Goal: Transaction & Acquisition: Purchase product/service

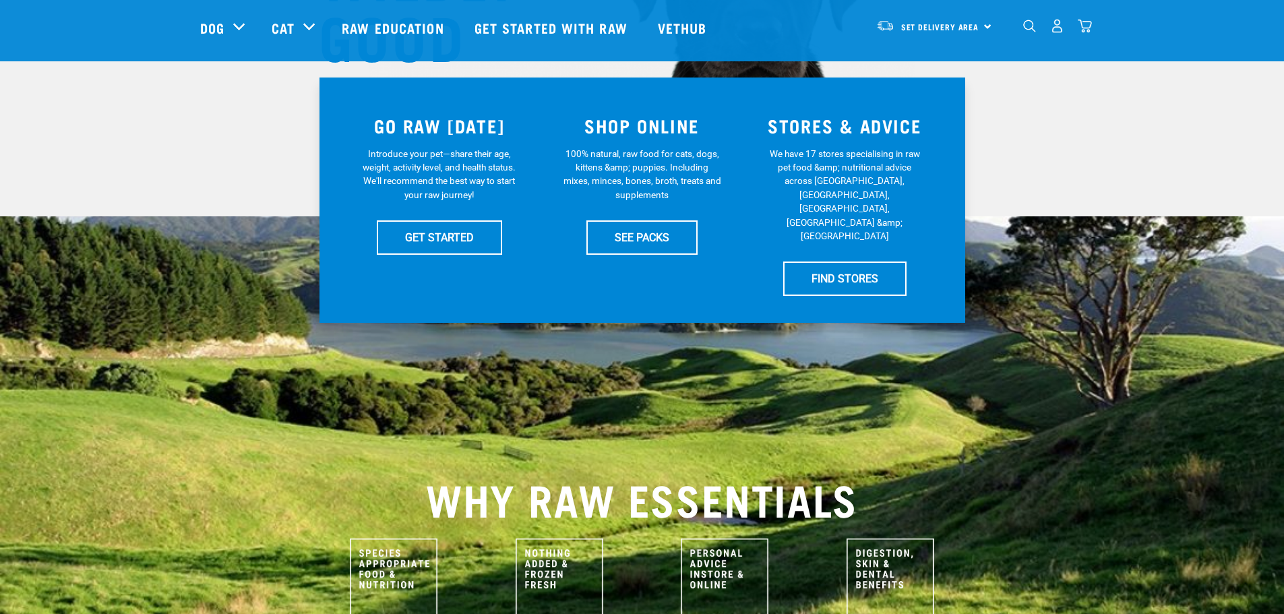
scroll to position [270, 0]
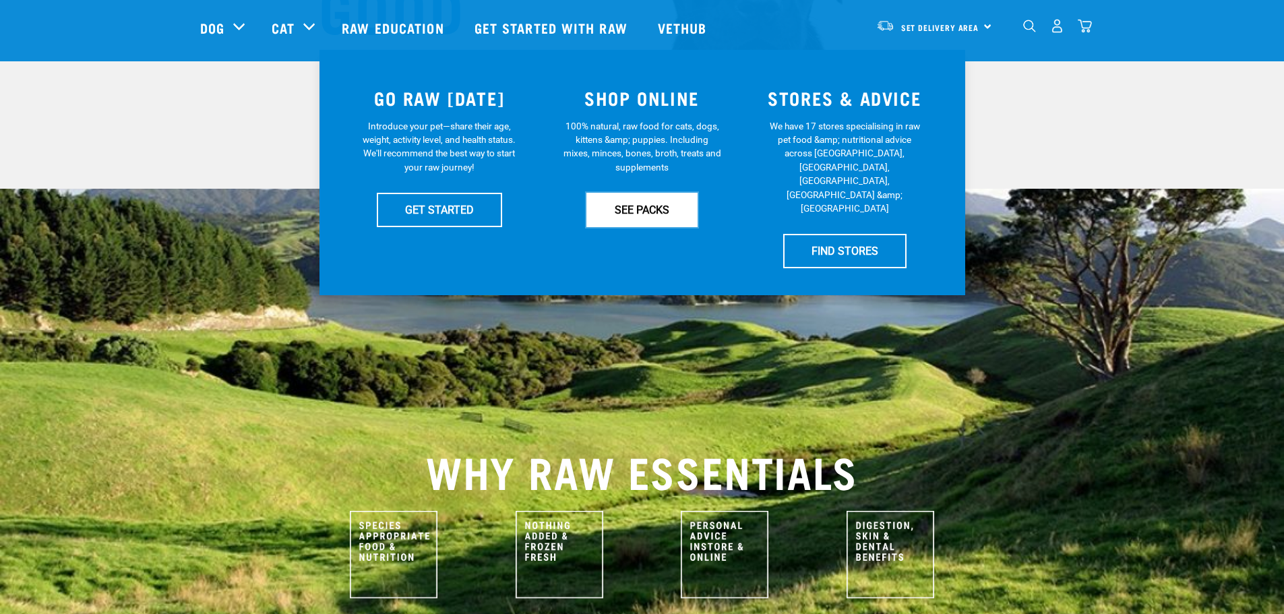
click at [660, 216] on link "SEE PACKS" at bounding box center [641, 210] width 111 height 34
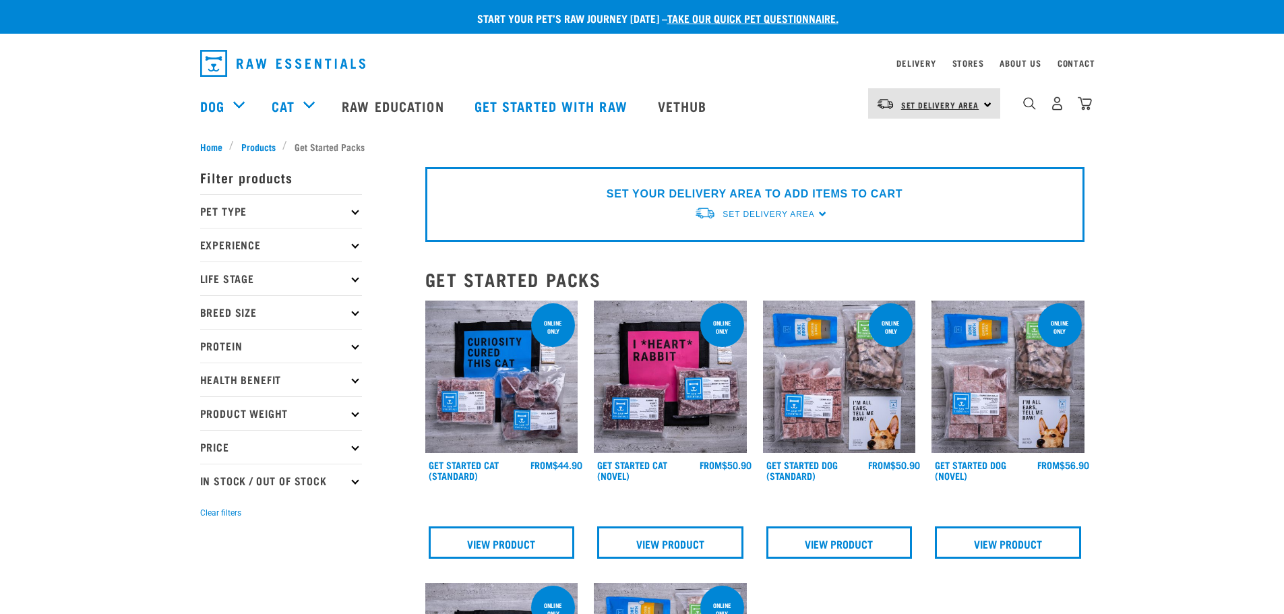
click at [954, 103] on span "Set Delivery Area" at bounding box center [940, 104] width 78 height 5
click at [948, 164] on link "[GEOGRAPHIC_DATA]" at bounding box center [932, 171] width 129 height 30
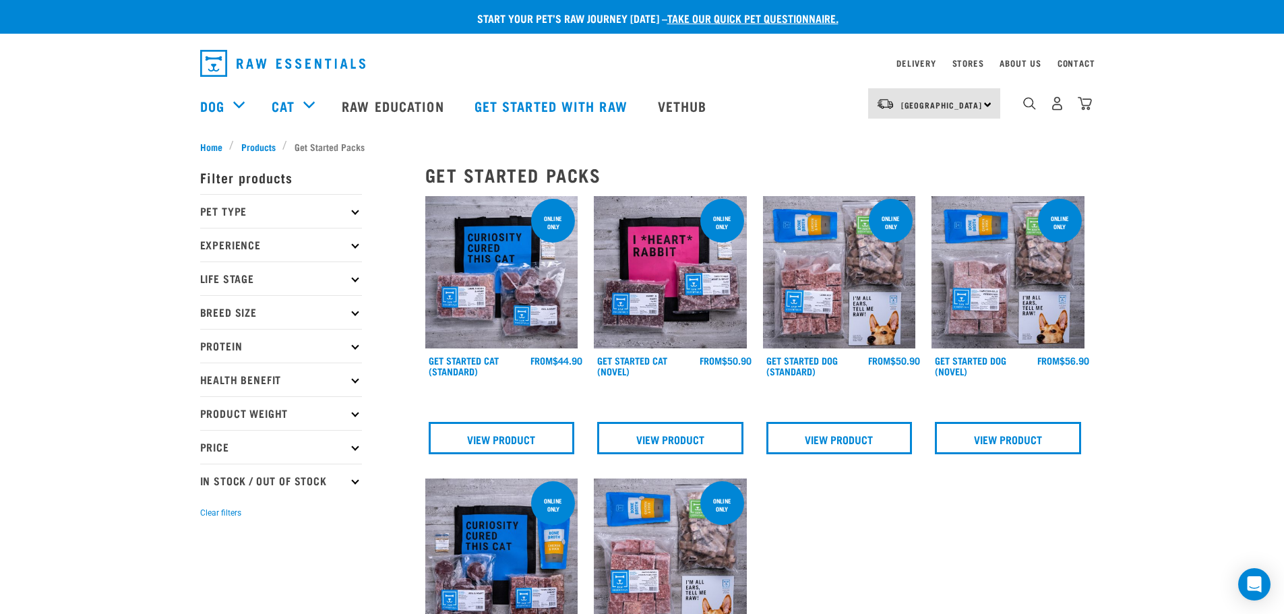
click at [350, 208] on p "Pet Type" at bounding box center [281, 211] width 162 height 34
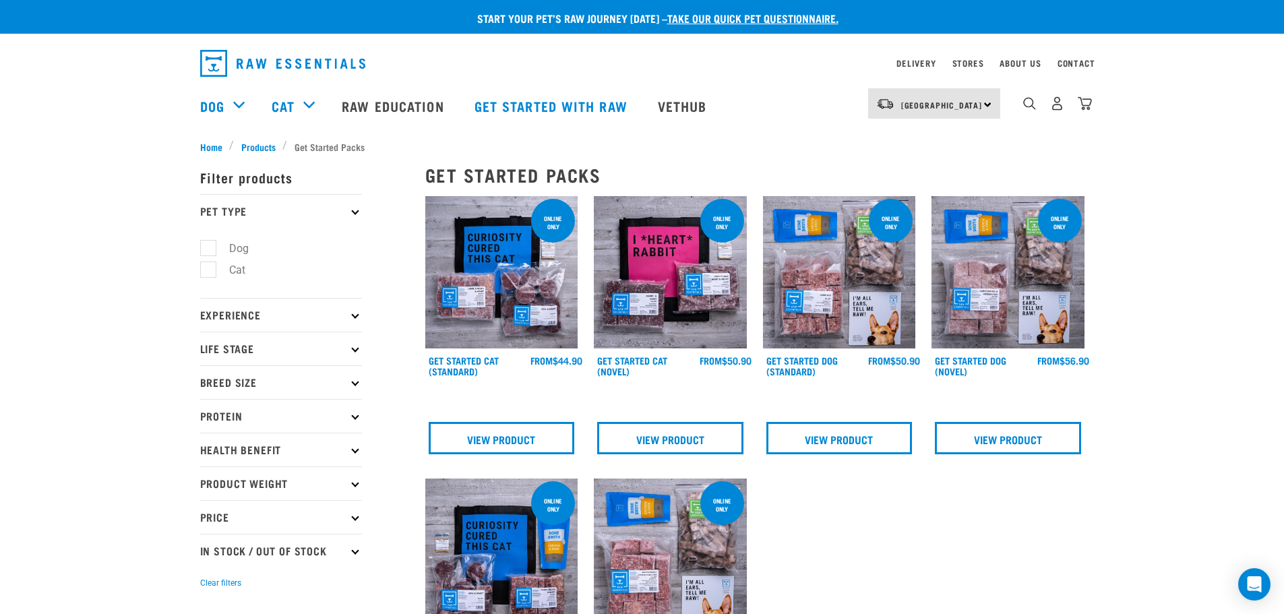
click at [216, 272] on label "Cat" at bounding box center [229, 269] width 43 height 17
click at [209, 272] on input "Cat" at bounding box center [204, 268] width 9 height 9
checkbox input "true"
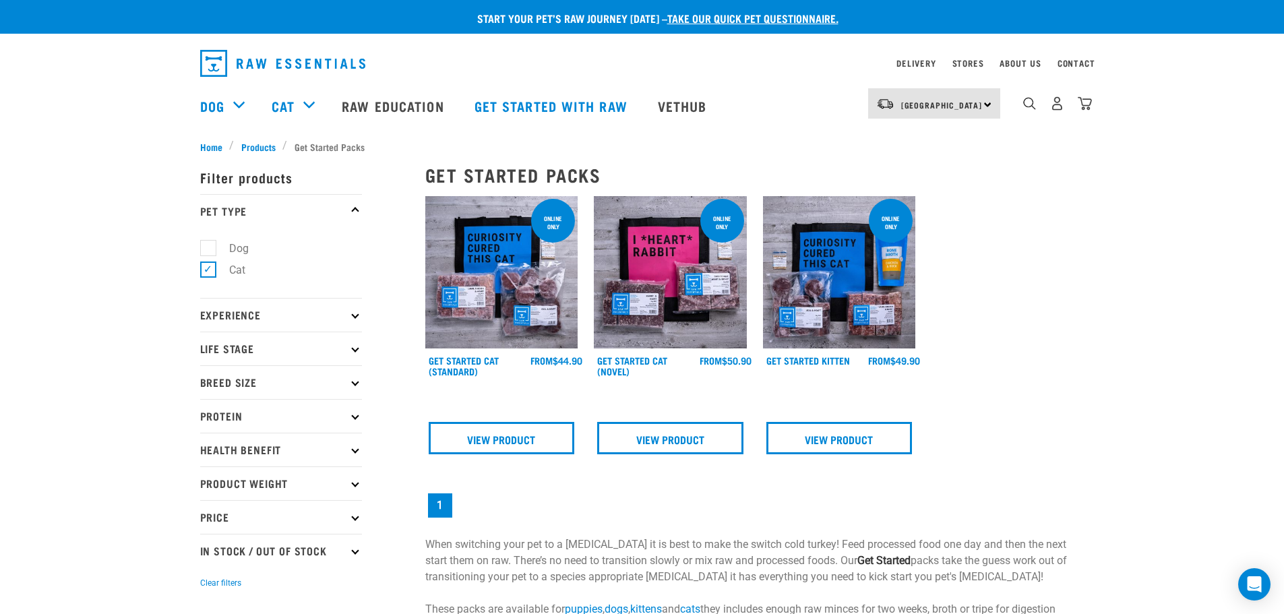
click at [346, 309] on p "Experience" at bounding box center [281, 315] width 162 height 34
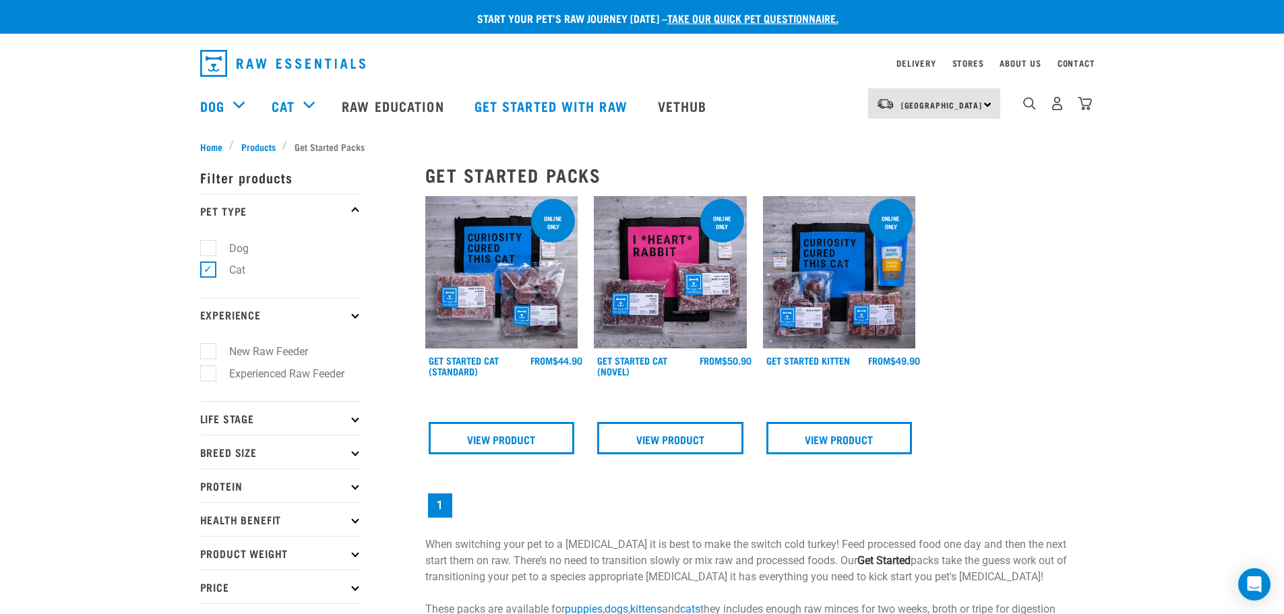
click at [314, 382] on ul "New Raw Feeder Experienced Raw Feeder" at bounding box center [281, 367] width 162 height 70
click at [316, 375] on label "Experienced Raw Feeder" at bounding box center [279, 373] width 142 height 17
click at [209, 375] on input "Experienced Raw Feeder" at bounding box center [204, 371] width 9 height 9
checkbox input "true"
click at [355, 308] on p "Experience" at bounding box center [281, 315] width 162 height 34
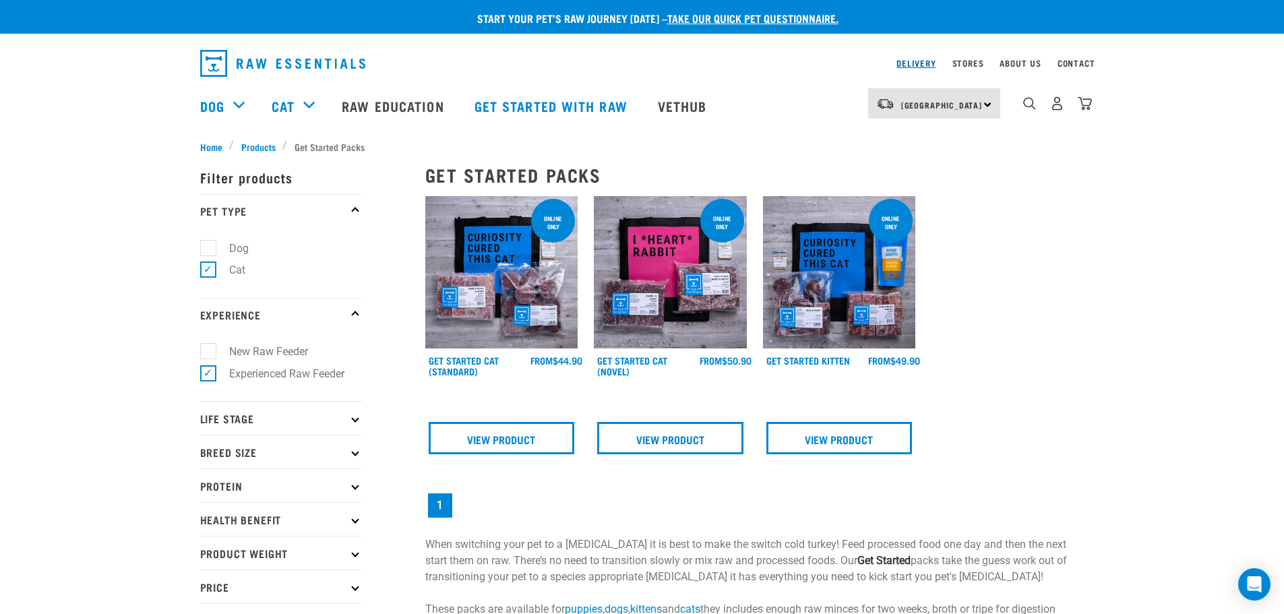
click at [924, 62] on link "Delivery" at bounding box center [915, 63] width 39 height 5
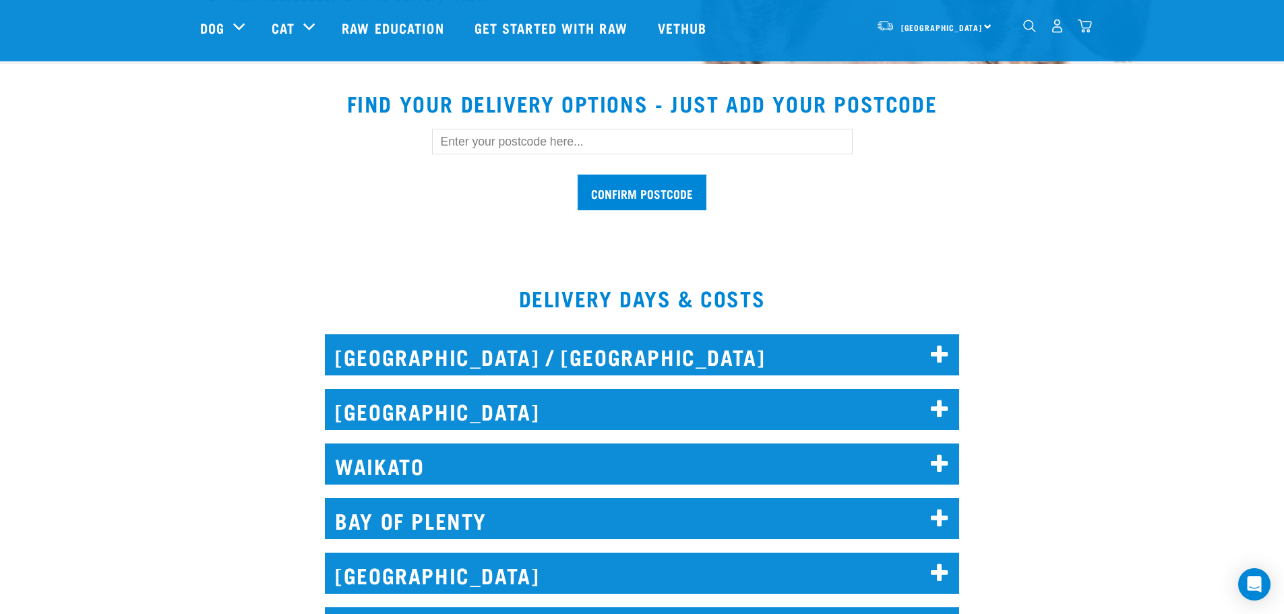
scroll to position [404, 0]
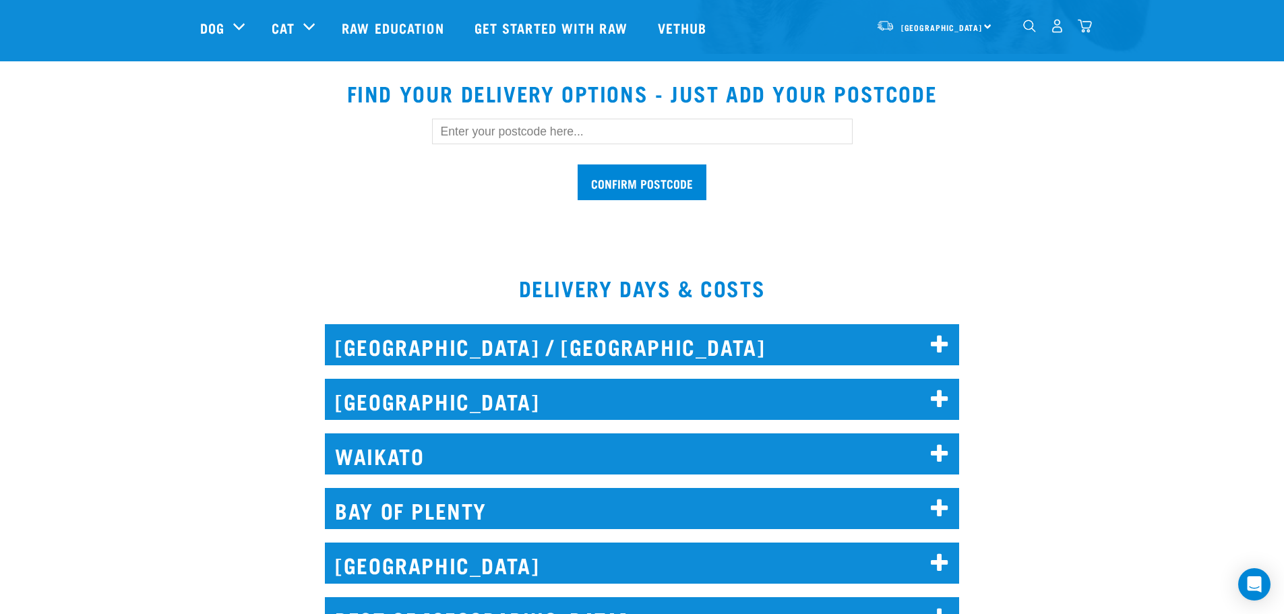
click at [581, 132] on input "text" at bounding box center [642, 132] width 421 height 26
type input "8025"
click at [624, 178] on input "Confirm postcode" at bounding box center [642, 182] width 129 height 36
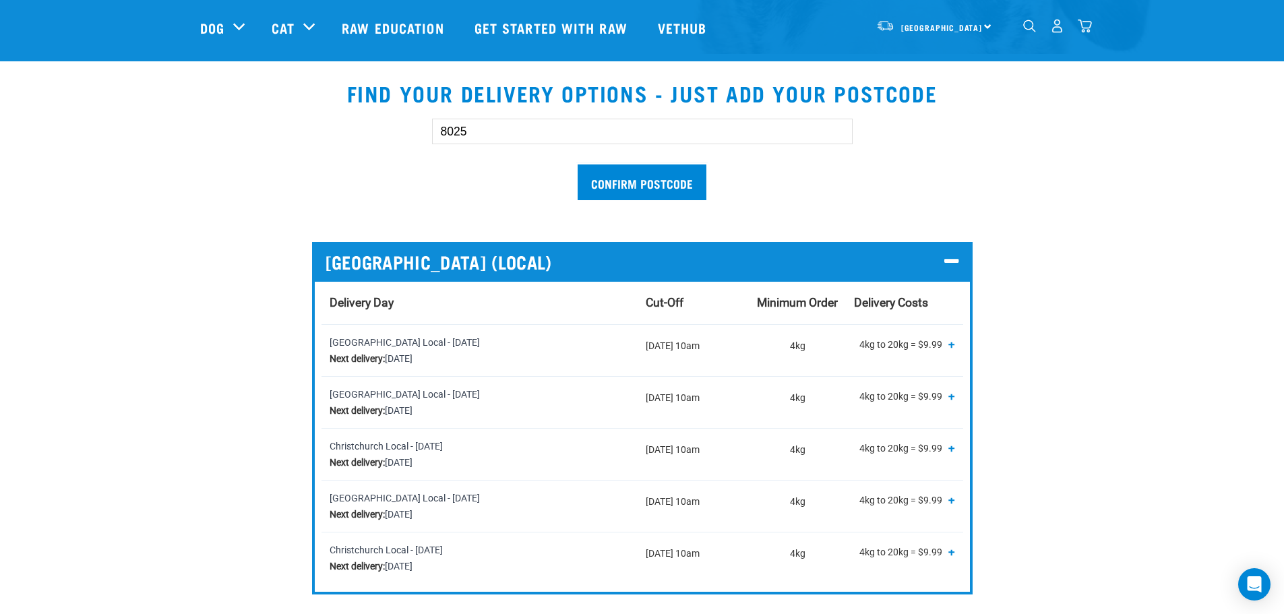
click at [954, 340] on span "+" at bounding box center [951, 343] width 7 height 13
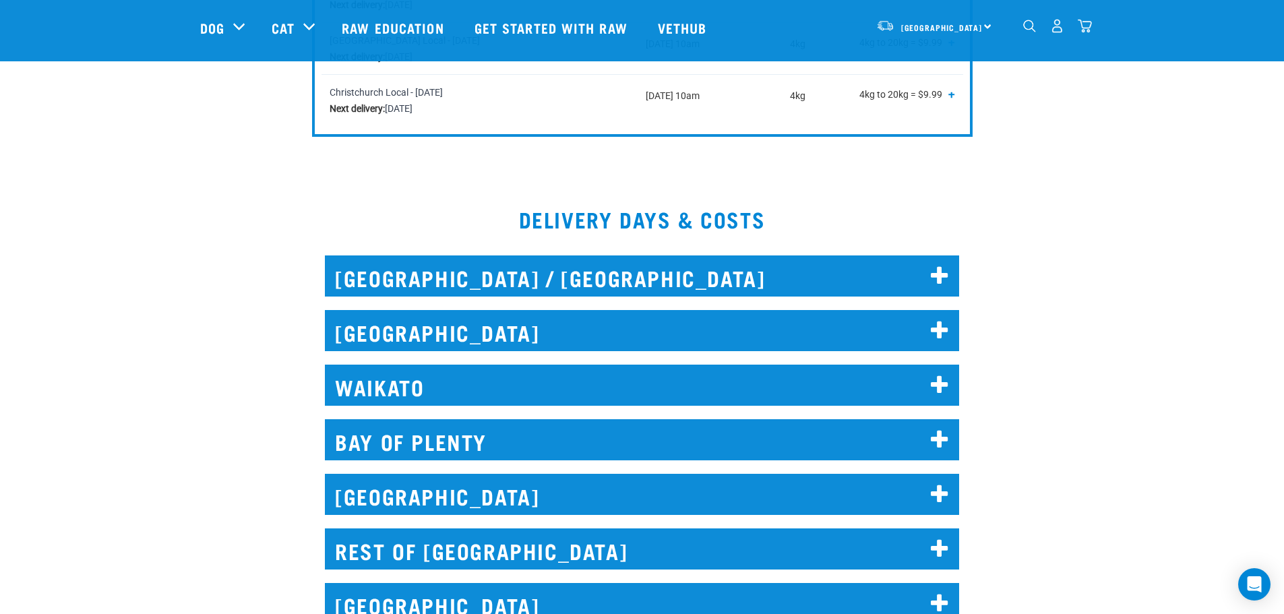
scroll to position [1146, 0]
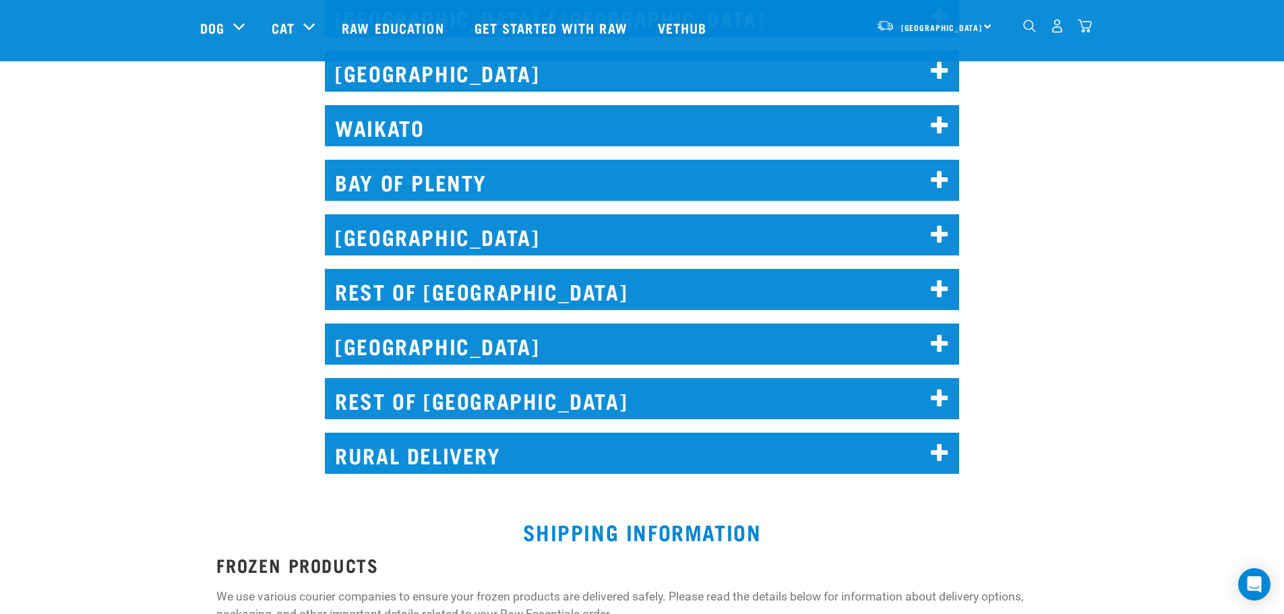
click at [622, 357] on h2 "CHRISTCHURCH" at bounding box center [642, 343] width 634 height 41
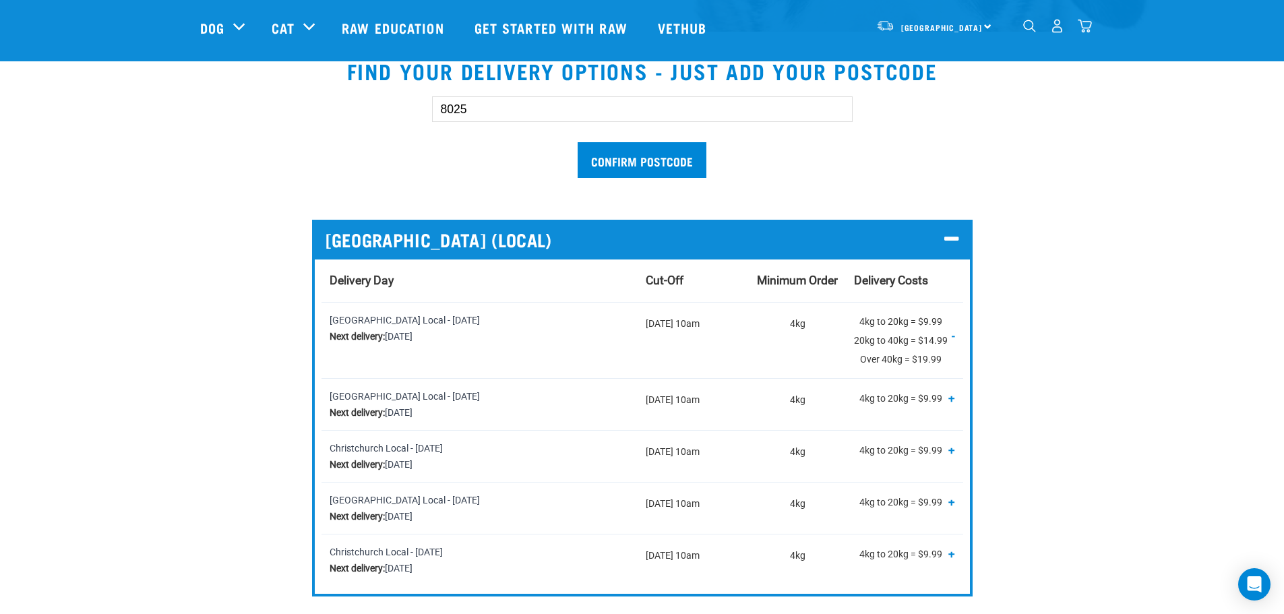
scroll to position [0, 0]
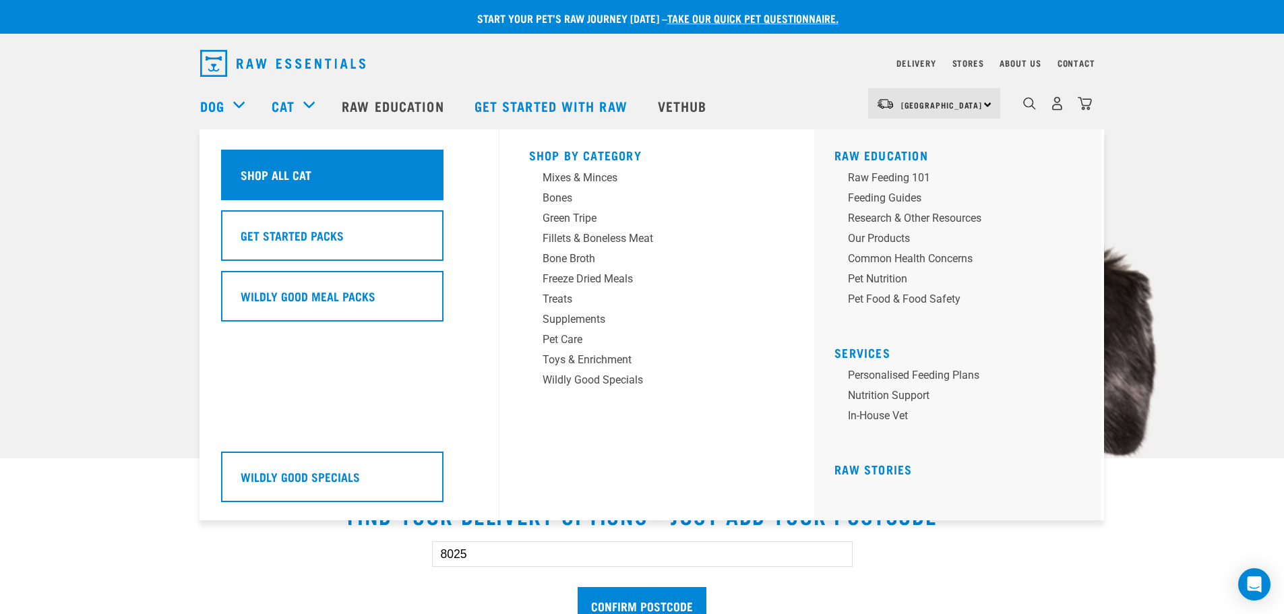
click at [319, 184] on div "Shop All Cat" at bounding box center [332, 175] width 222 height 51
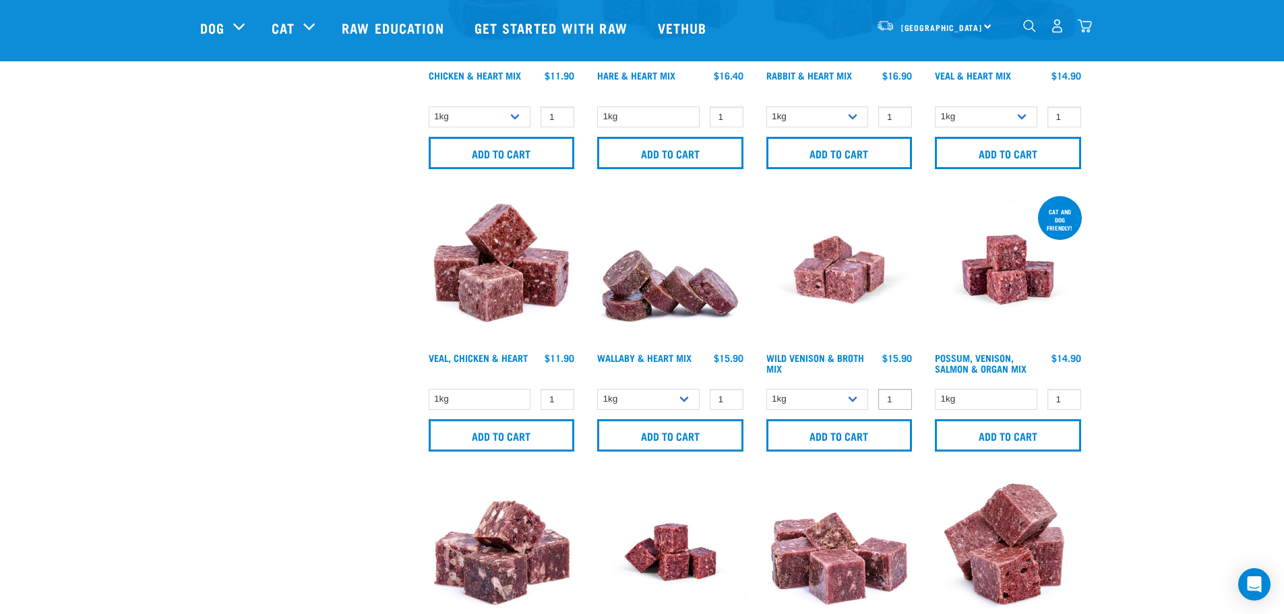
scroll to position [809, 0]
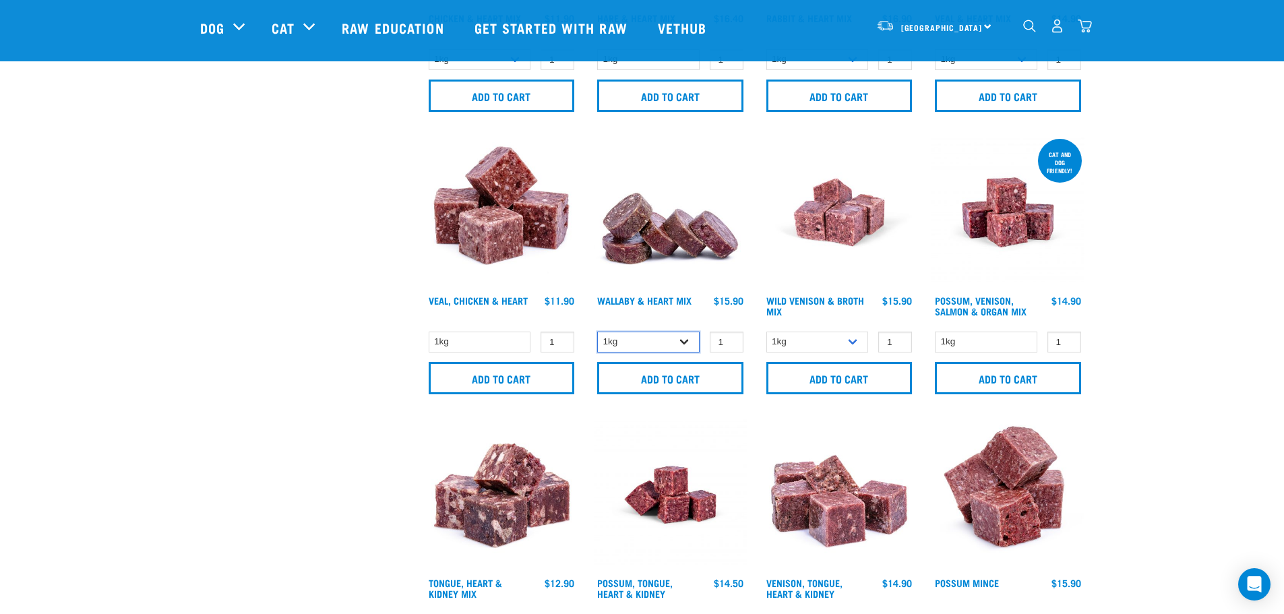
click at [681, 342] on select "1kg 3kg" at bounding box center [648, 342] width 102 height 21
click at [685, 344] on select "1kg 3kg" at bounding box center [648, 342] width 102 height 21
click at [698, 375] on input "Add to cart" at bounding box center [670, 378] width 146 height 32
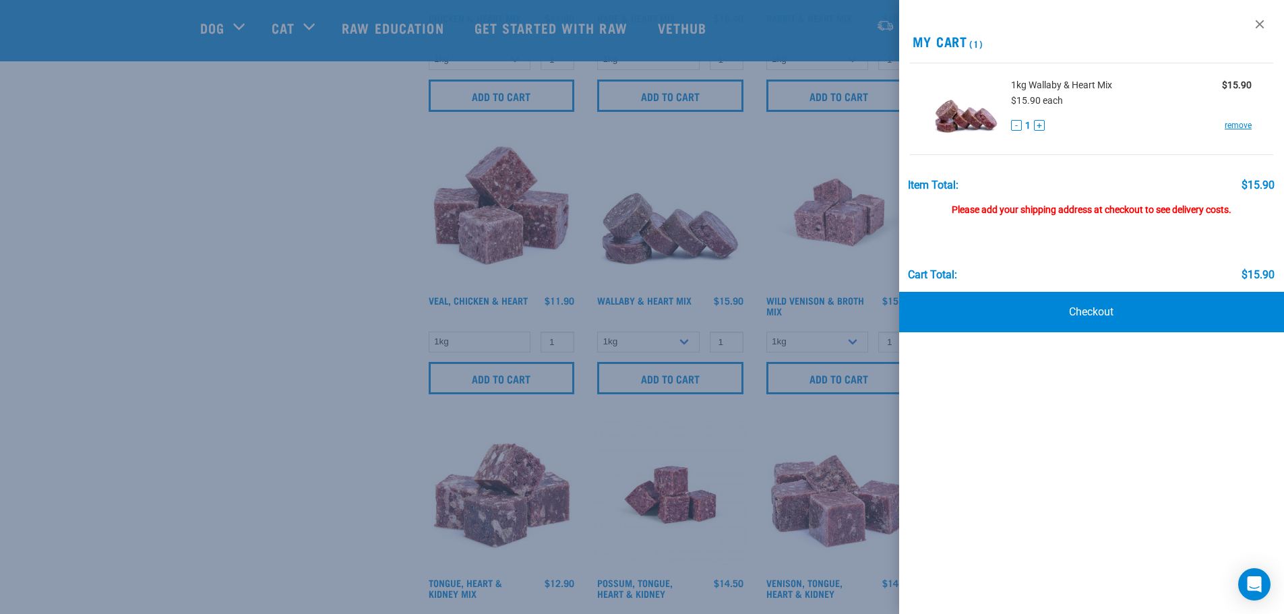
drag, startPoint x: 322, startPoint y: 325, endPoint x: 334, endPoint y: 319, distance: 13.3
click at [322, 325] on div at bounding box center [642, 307] width 1284 height 614
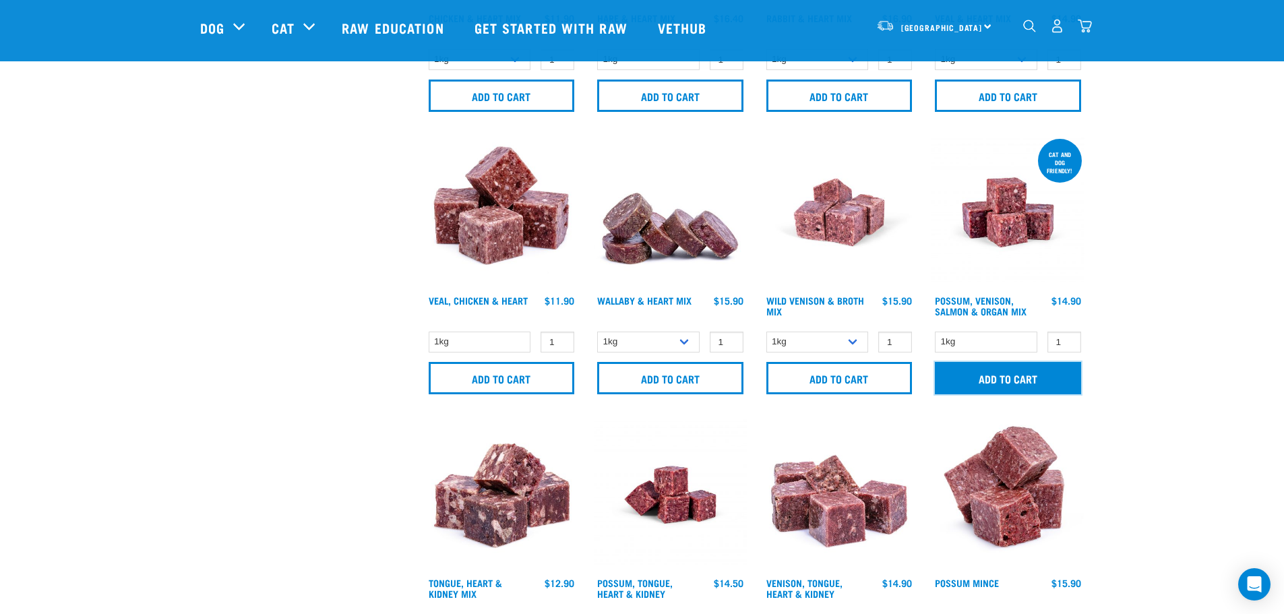
click at [1037, 383] on input "Add to cart" at bounding box center [1008, 378] width 146 height 32
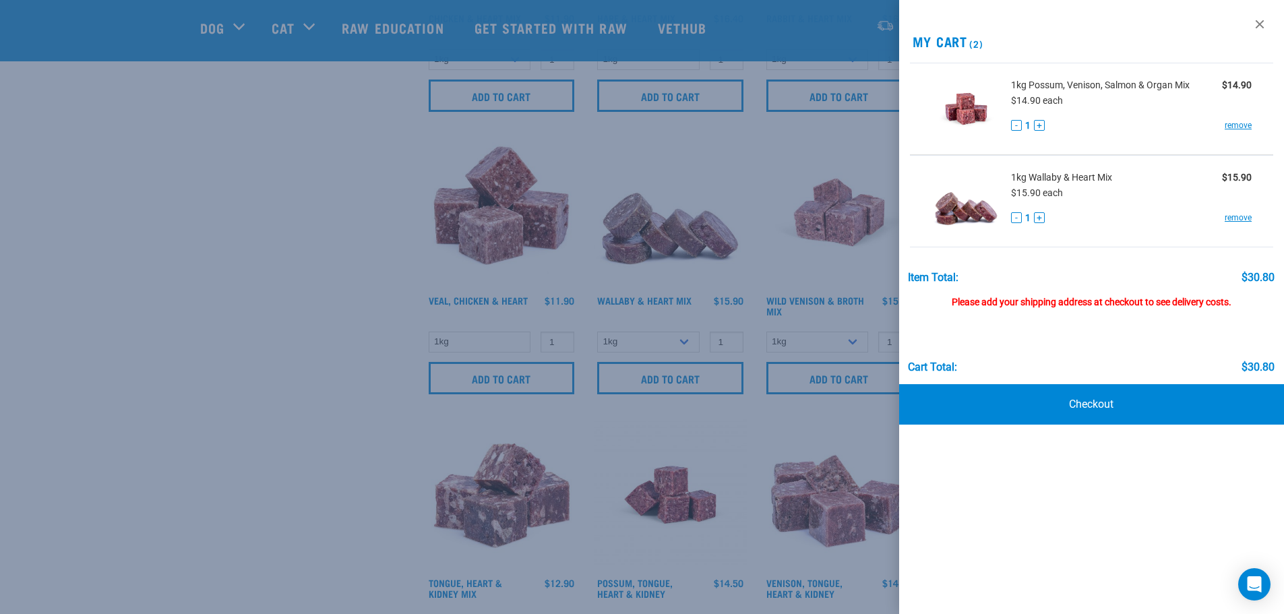
click at [247, 332] on div at bounding box center [642, 307] width 1284 height 614
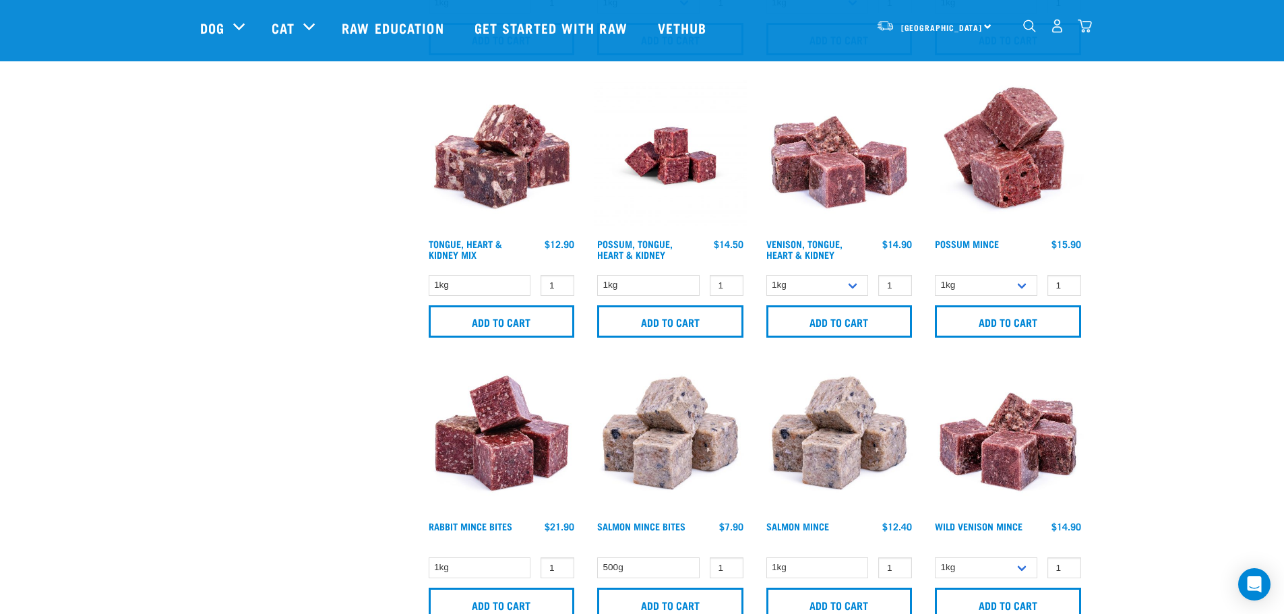
scroll to position [1146, 0]
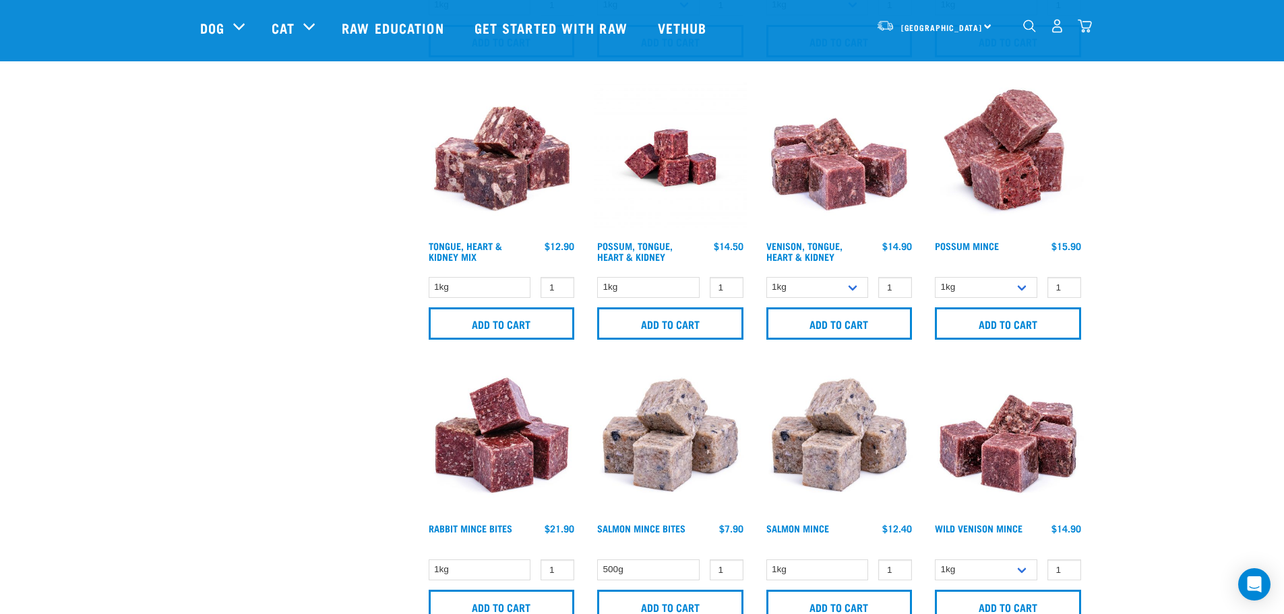
click at [1087, 31] on img "dropdown navigation" at bounding box center [1085, 26] width 14 height 14
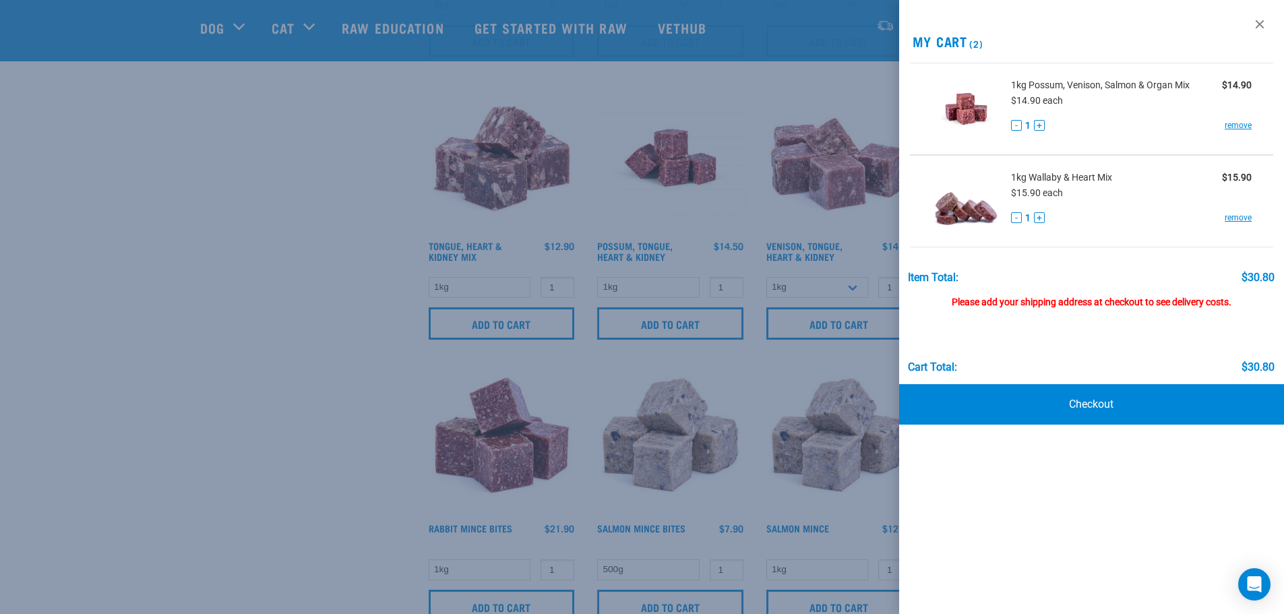
click at [271, 266] on div at bounding box center [642, 307] width 1284 height 614
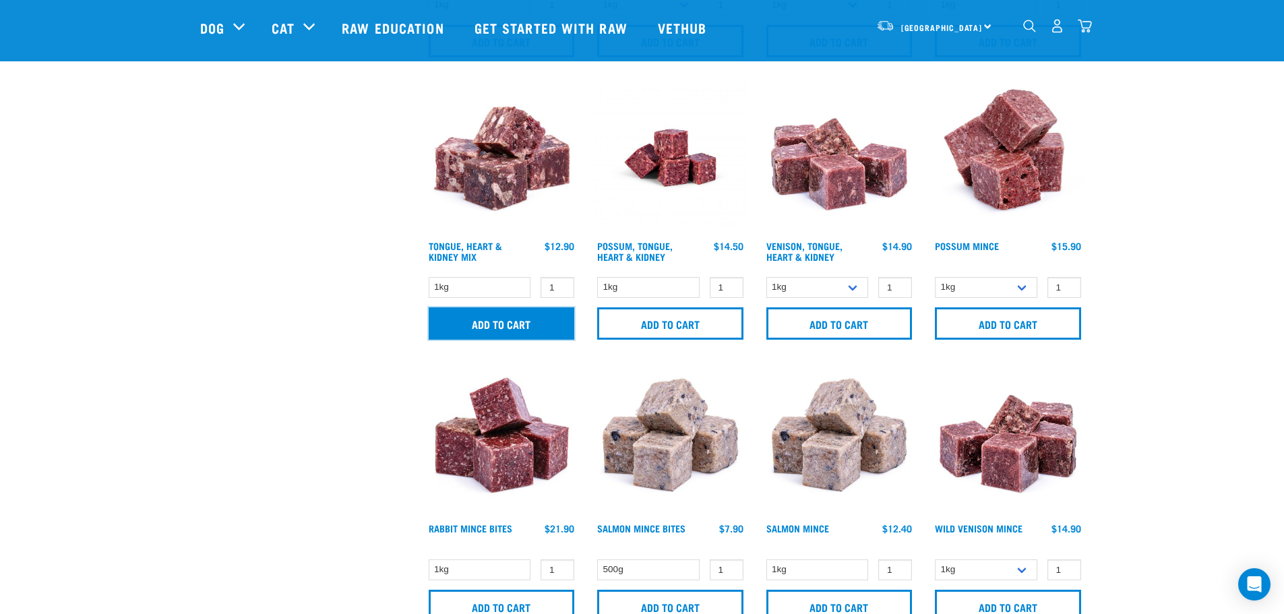
click at [537, 316] on input "Add to cart" at bounding box center [502, 323] width 146 height 32
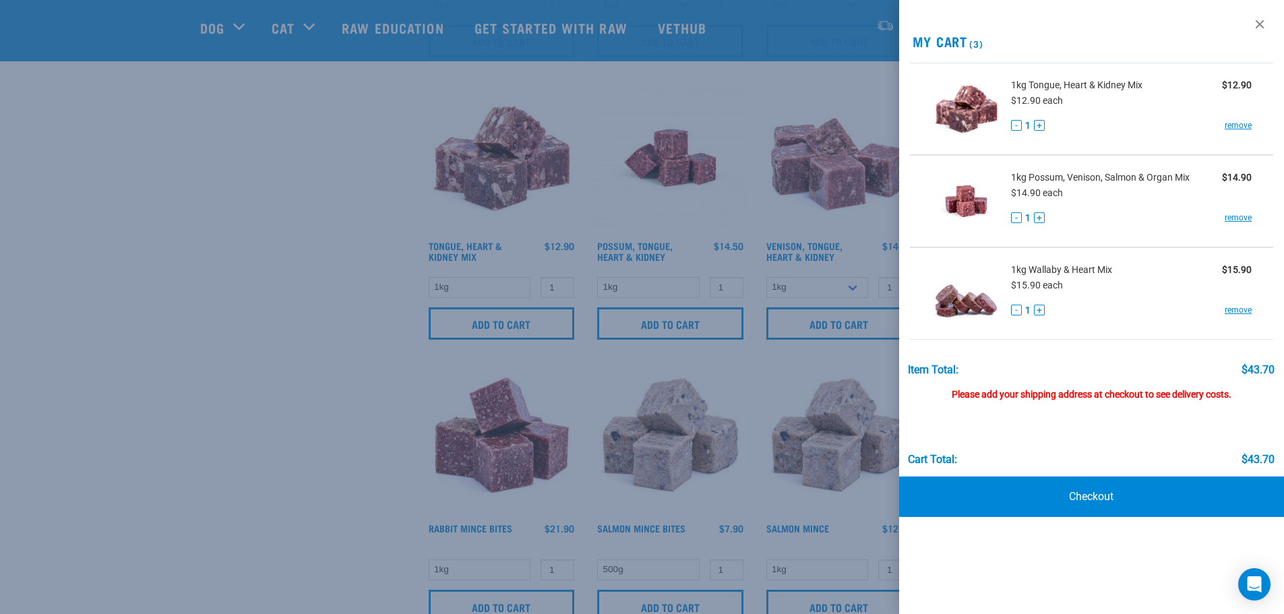
click at [311, 230] on div at bounding box center [642, 307] width 1284 height 614
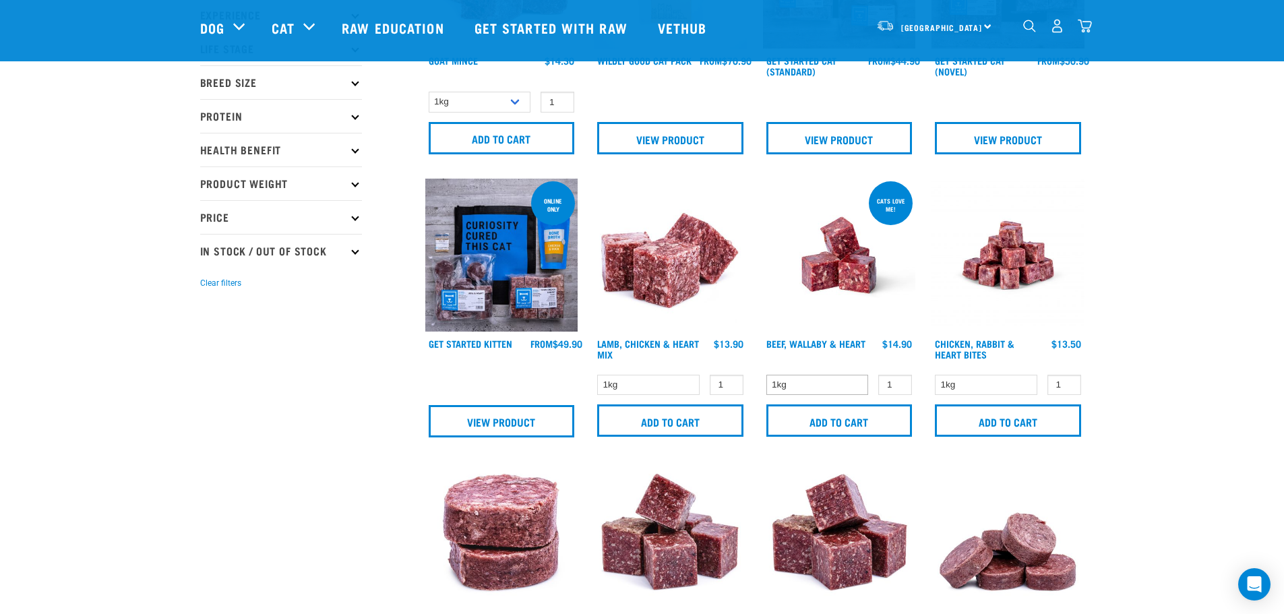
scroll to position [202, 0]
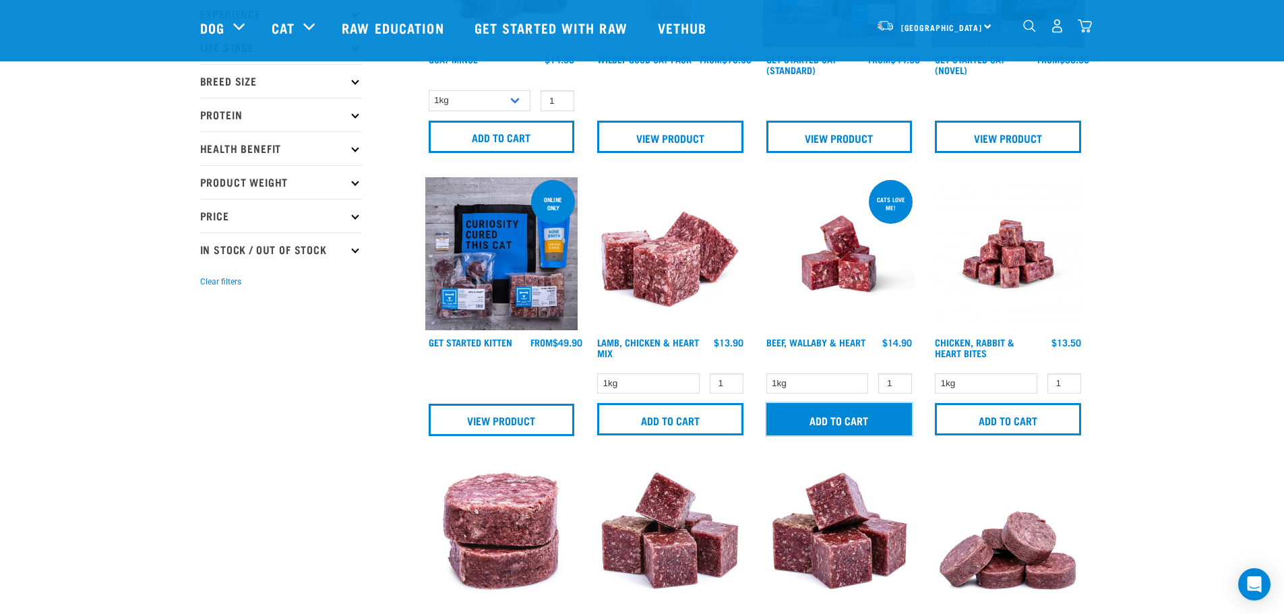
click at [850, 425] on input "Add to cart" at bounding box center [839, 419] width 146 height 32
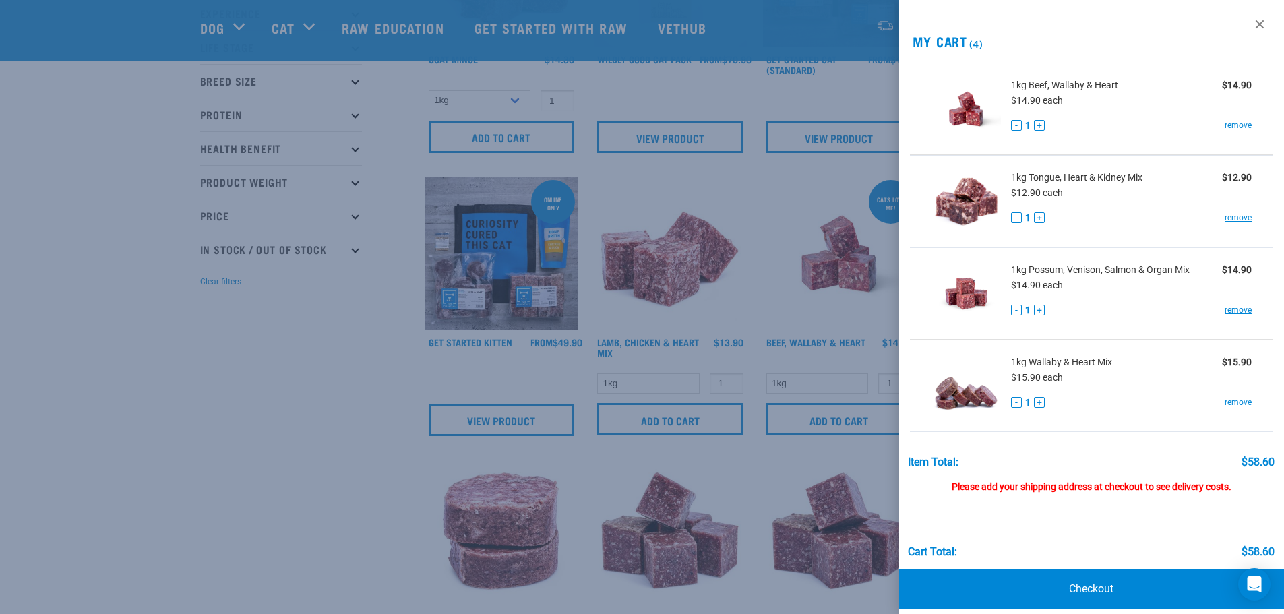
drag, startPoint x: 302, startPoint y: 379, endPoint x: 334, endPoint y: 369, distance: 33.5
click at [301, 379] on div at bounding box center [642, 307] width 1284 height 614
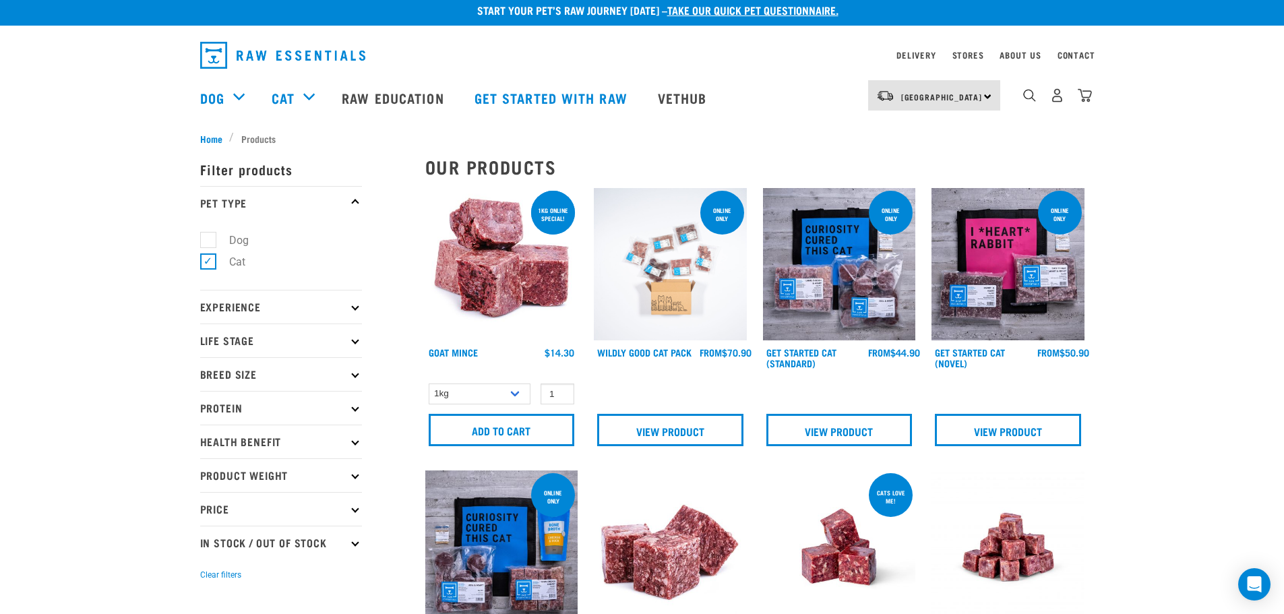
scroll to position [0, 0]
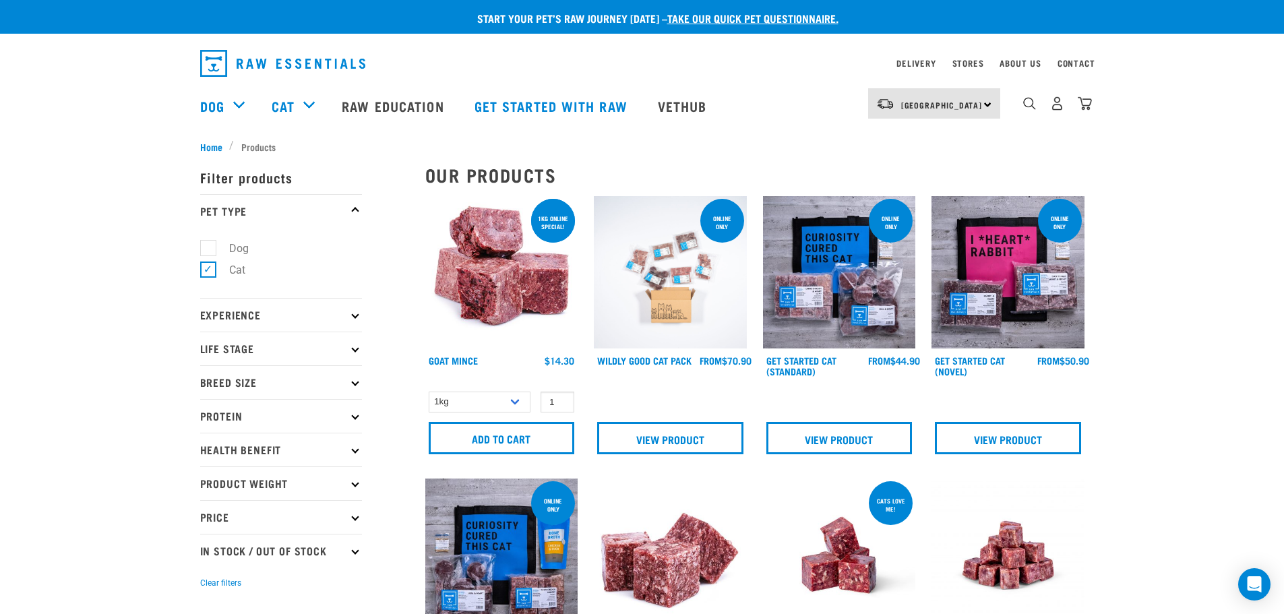
click at [350, 420] on p "Protein" at bounding box center [281, 416] width 162 height 34
click at [350, 379] on p "Breed Size" at bounding box center [281, 382] width 162 height 34
click at [704, 265] on img at bounding box center [670, 272] width 153 height 153
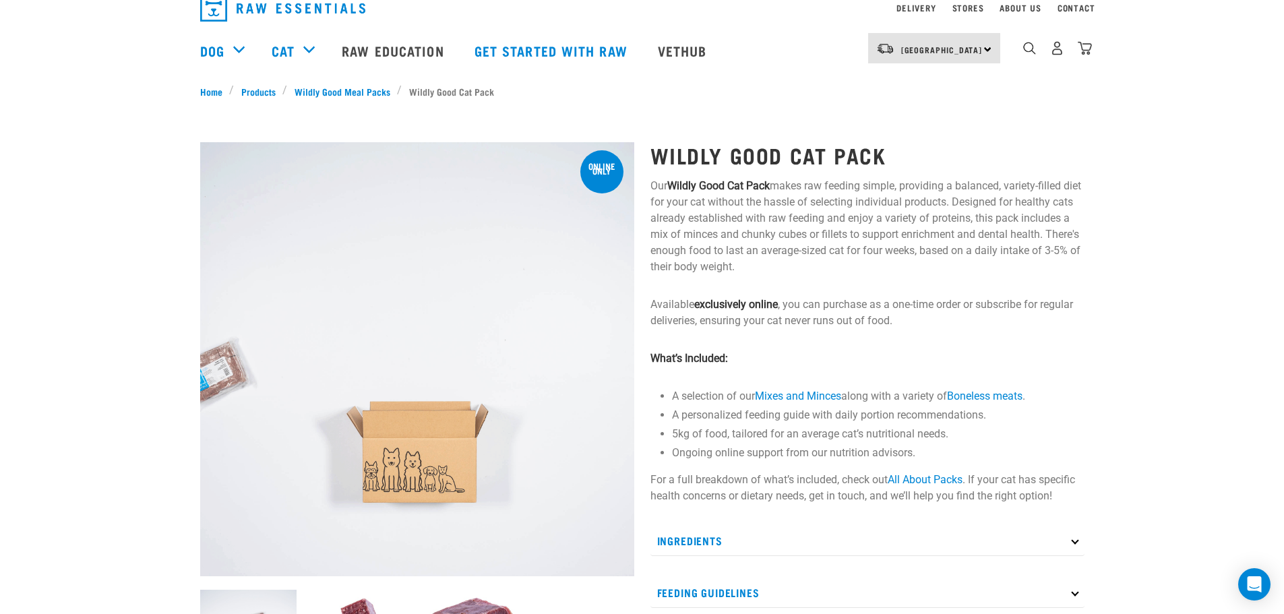
scroll to position [253, 0]
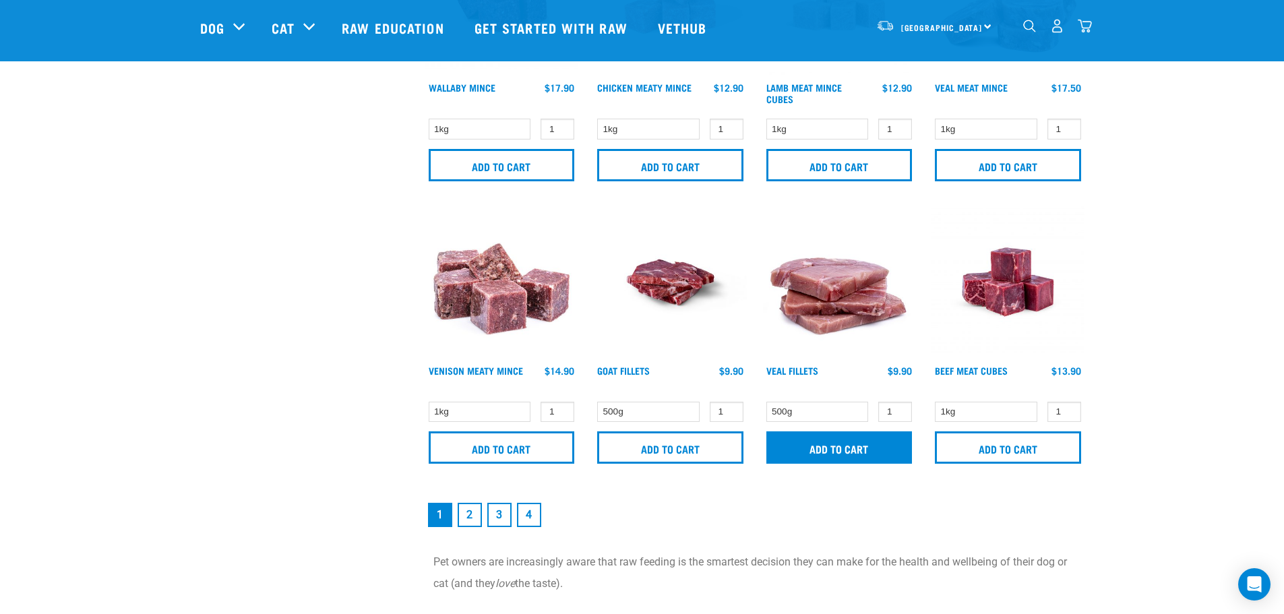
scroll to position [1887, 0]
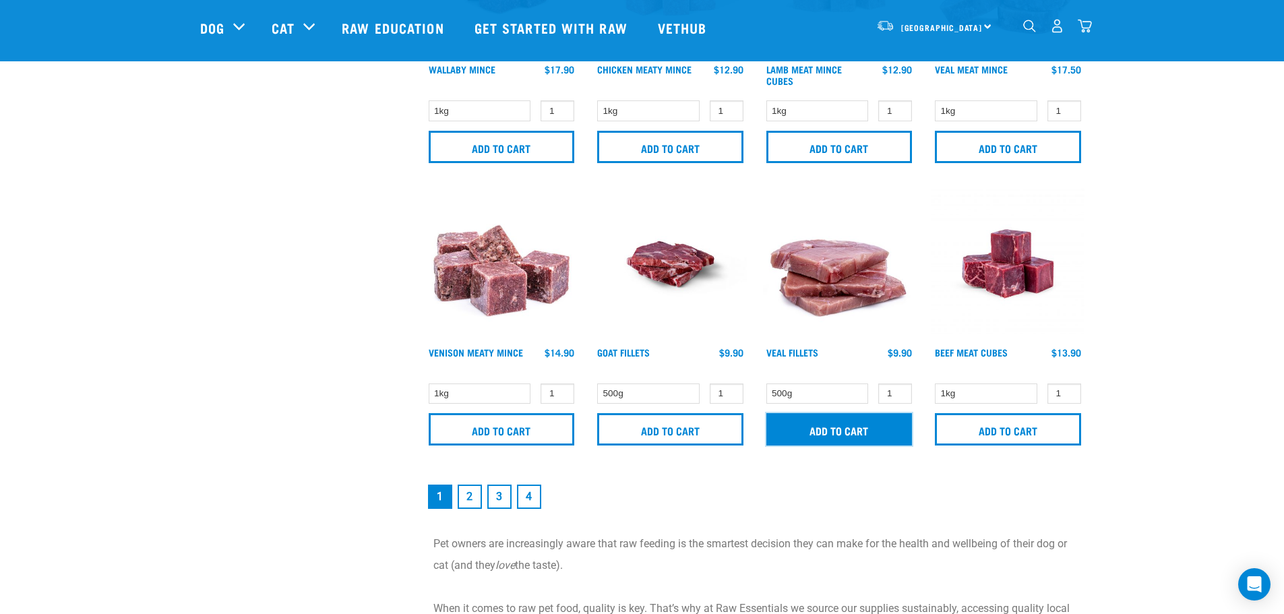
click at [884, 423] on input "Add to cart" at bounding box center [839, 429] width 146 height 32
click at [1085, 33] on img "dropdown navigation" at bounding box center [1085, 26] width 14 height 14
click at [1083, 23] on img "dropdown navigation" at bounding box center [1085, 26] width 14 height 14
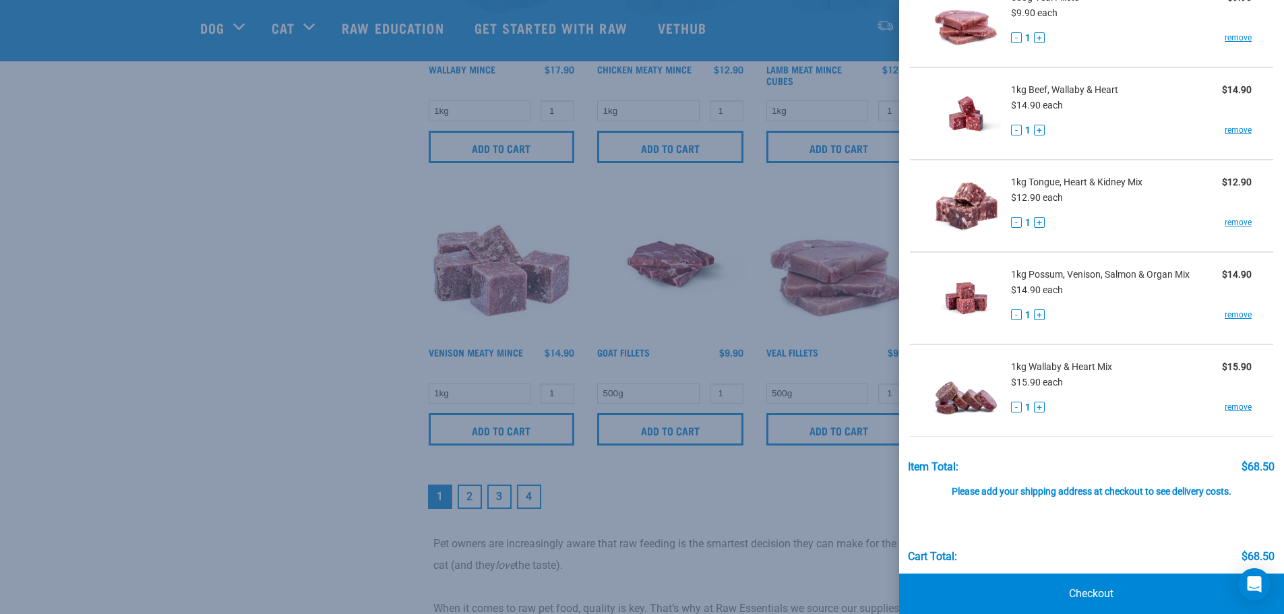
scroll to position [104, 0]
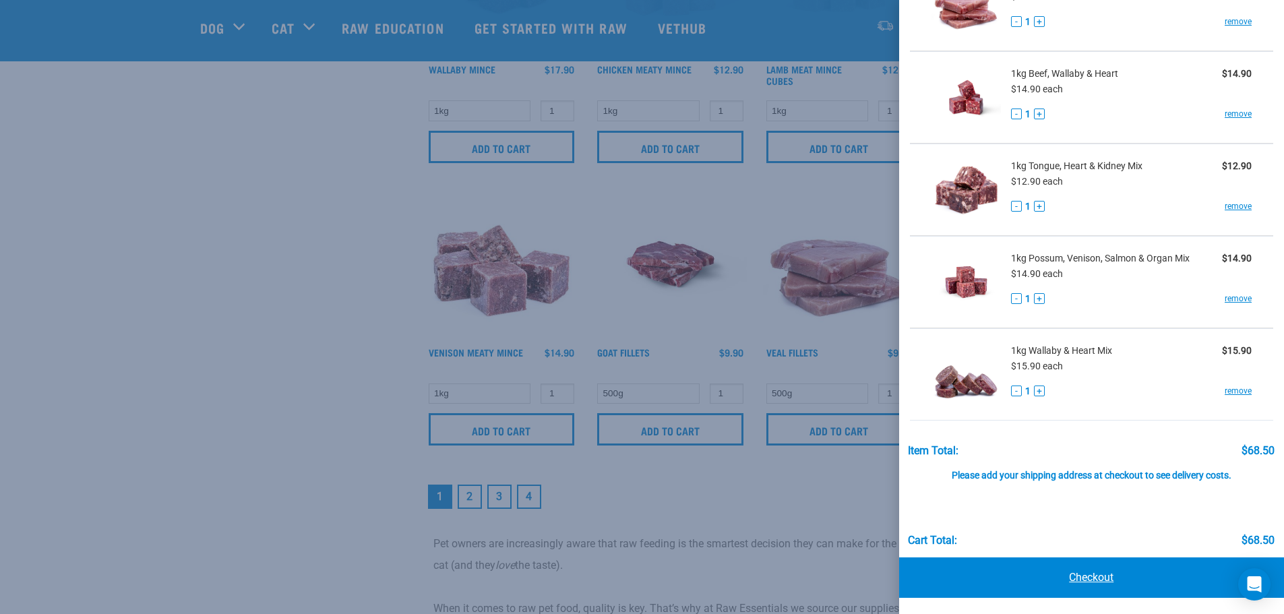
click at [1088, 578] on link "Checkout" at bounding box center [1091, 577] width 385 height 40
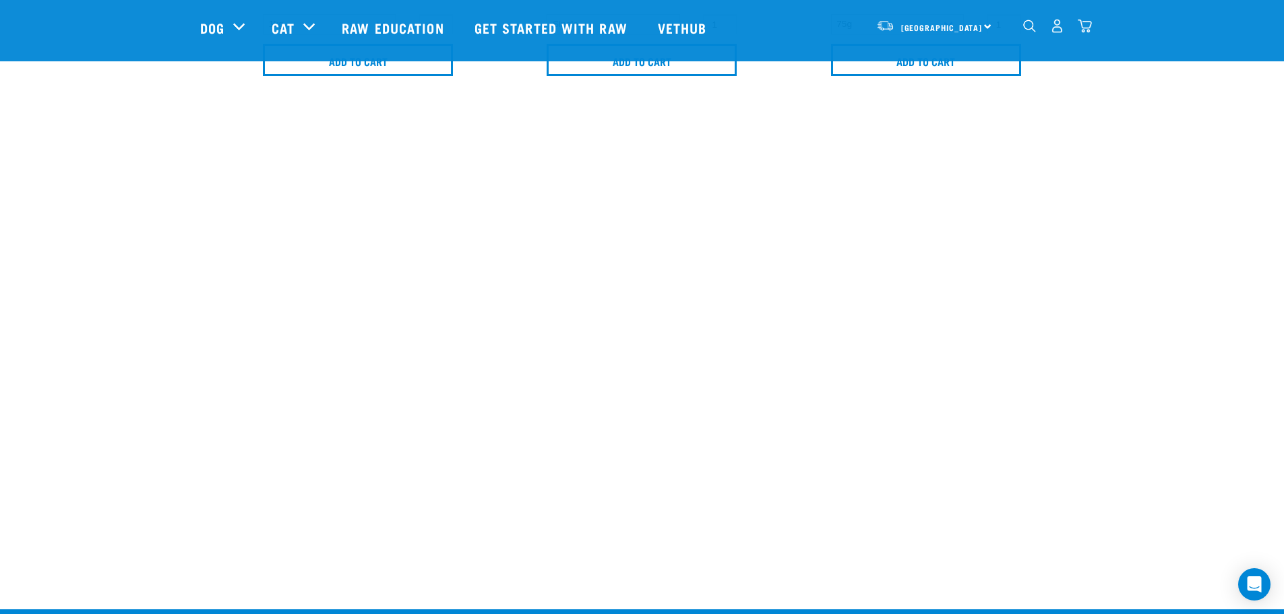
scroll to position [1213, 0]
